Goal: Go to known website: Access a specific website the user already knows

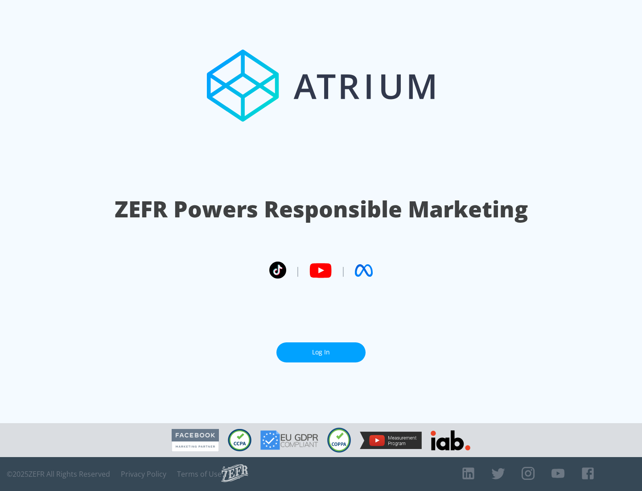
click at [321, 348] on link "Log In" at bounding box center [321, 352] width 89 height 20
